Goal: Check status

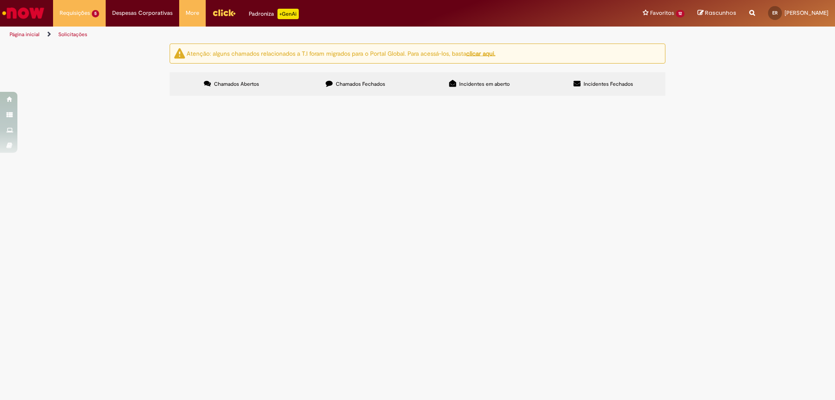
click at [0, 0] on span "Automação Processo Cerveja" at bounding box center [0, 0] width 0 height 0
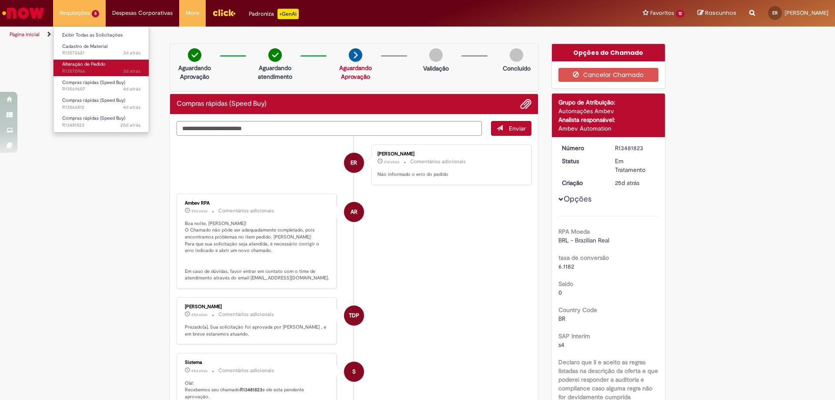
click at [93, 62] on span "Alteração de Pedido" at bounding box center [84, 64] width 44 height 7
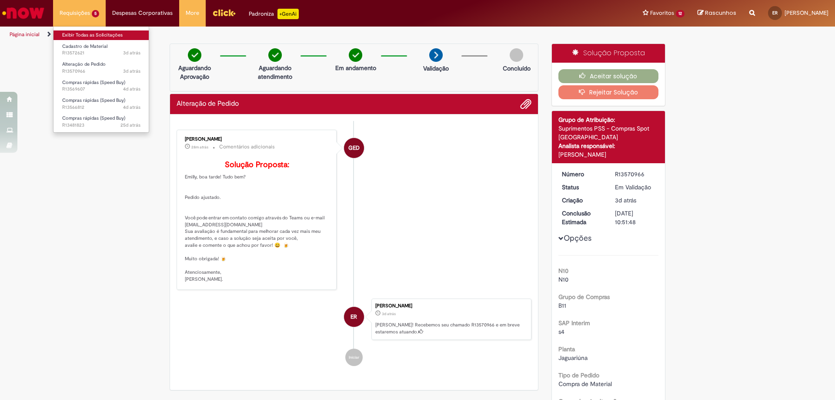
click at [91, 38] on link "Exibir Todas as Solicitações" at bounding box center [102, 35] width 96 height 10
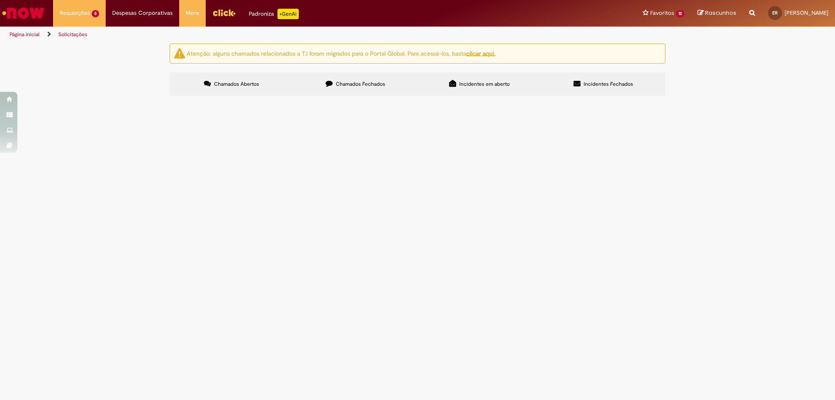
click at [374, 78] on label "Chamados Fechados" at bounding box center [356, 83] width 124 height 23
click at [0, 0] on input "Pesquisar" at bounding box center [0, 0] width 0 height 0
paste input "*********"
type input "*********"
click at [0, 0] on span "Pesquisar" at bounding box center [0, 0] width 0 height 0
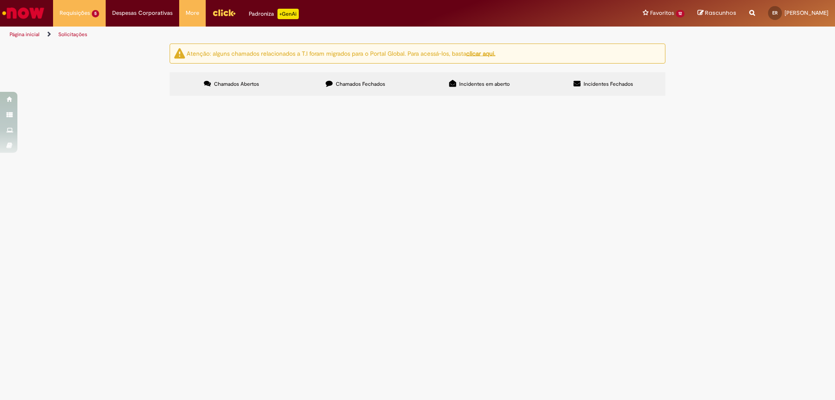
click at [0, 0] on span "Pesquisar" at bounding box center [0, 0] width 0 height 0
click at [0, 0] on button "Pesquisar" at bounding box center [0, 0] width 0 height 0
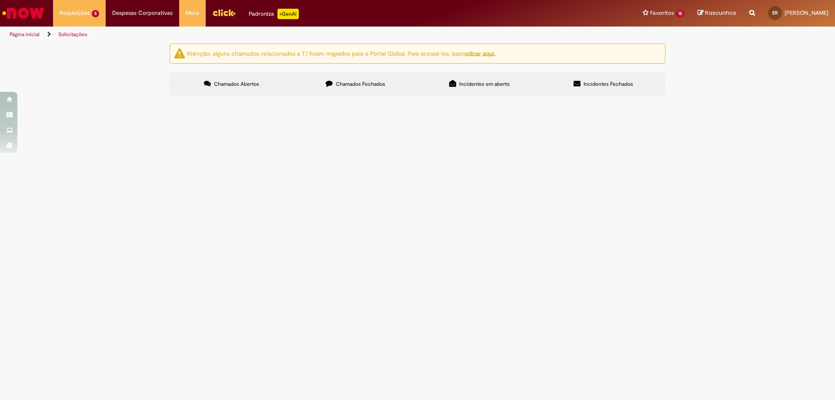
drag, startPoint x: 372, startPoint y: 150, endPoint x: 377, endPoint y: 177, distance: 27.4
click at [0, 0] on span "CABO COBRE FLEXIVEL" at bounding box center [0, 0] width 0 height 0
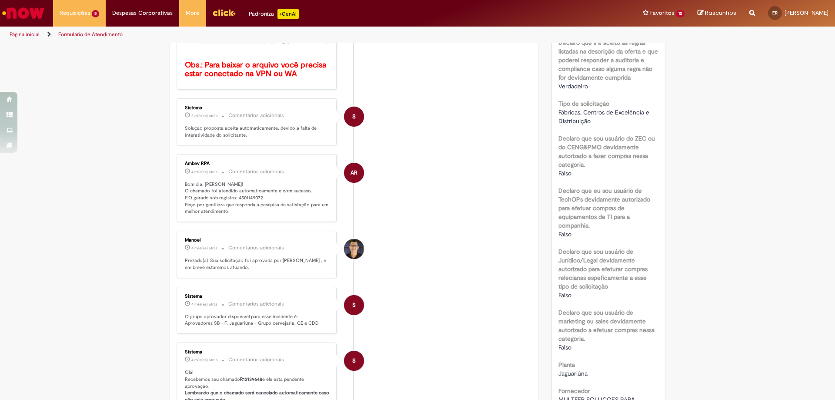
scroll to position [311, 0]
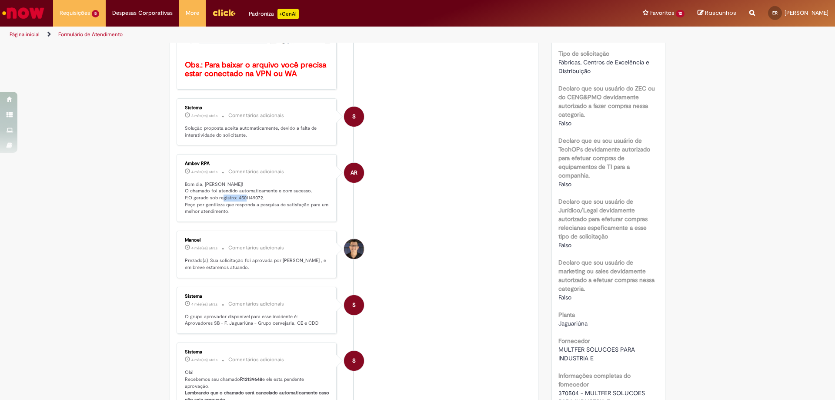
drag, startPoint x: 233, startPoint y: 198, endPoint x: 258, endPoint y: 195, distance: 24.9
click at [258, 195] on p "Bom dia, [PERSON_NAME]! O chamado foi atendido automaticamente e com sucesso. P…" at bounding box center [257, 198] width 145 height 34
copy p "4501149072"
